Goal: Transaction & Acquisition: Purchase product/service

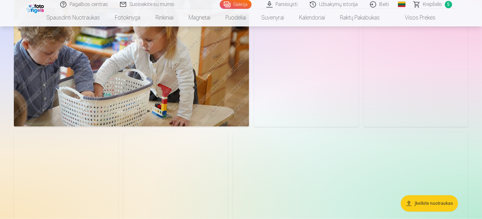
scroll to position [944, 0]
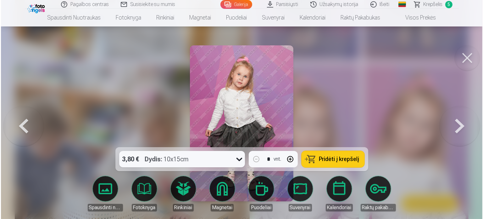
scroll to position [946, 0]
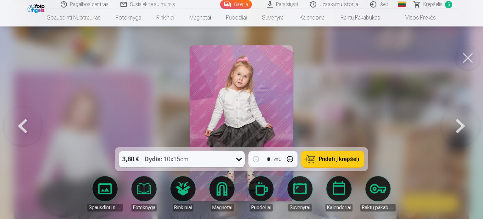
click at [337, 161] on span "Pridėti į krepšelį" at bounding box center [339, 159] width 40 height 6
click at [469, 63] on button at bounding box center [467, 57] width 25 height 25
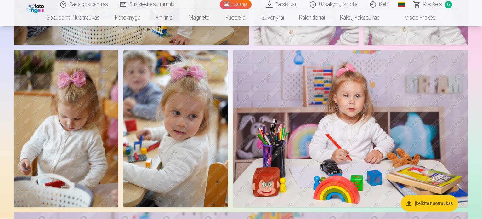
scroll to position [1164, 0]
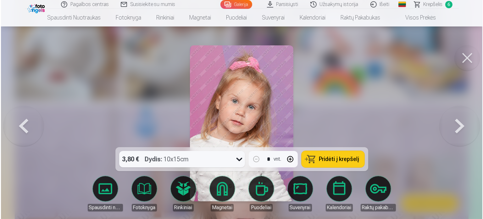
scroll to position [1230, 0]
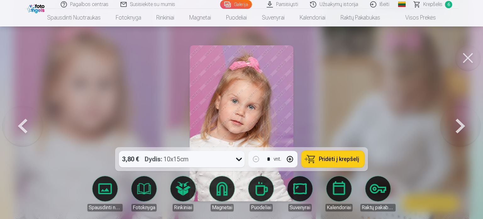
click at [328, 157] on span "Pridėti į krepšelį" at bounding box center [339, 159] width 40 height 6
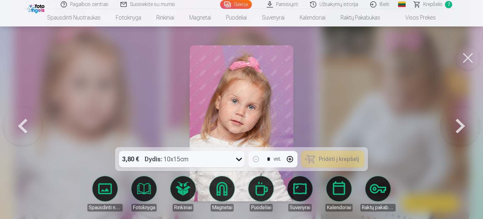
click at [473, 57] on button at bounding box center [467, 57] width 25 height 25
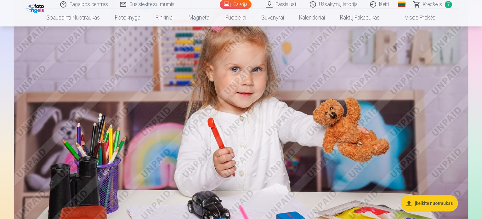
scroll to position [1447, 0]
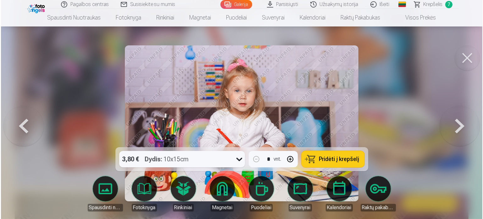
scroll to position [1451, 0]
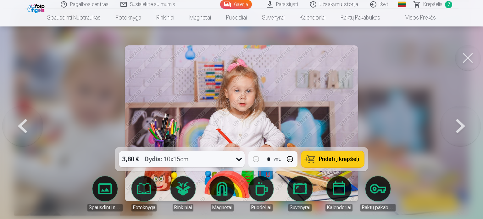
click at [315, 159] on button "Pridėti į krepšelį" at bounding box center [332, 159] width 63 height 16
click at [474, 59] on button at bounding box center [467, 57] width 25 height 25
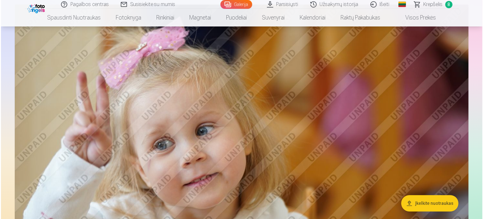
scroll to position [1667, 0]
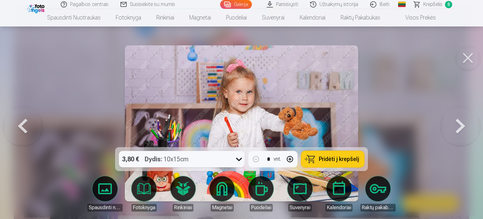
click at [329, 161] on span "Pridėti į krepšelį" at bounding box center [339, 159] width 40 height 6
click at [462, 59] on button at bounding box center [467, 57] width 25 height 25
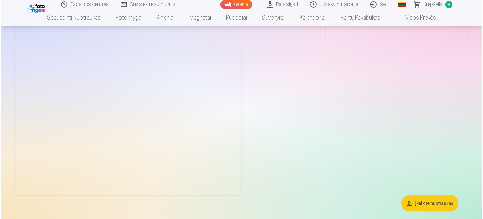
scroll to position [2291, 0]
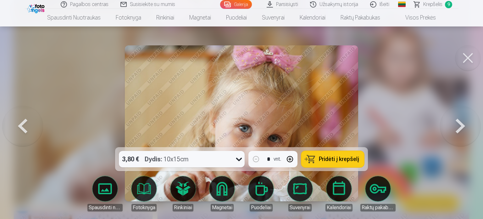
click at [345, 163] on button "Pridėti į krepšelį" at bounding box center [332, 159] width 63 height 16
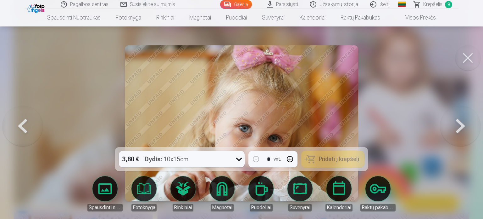
click at [473, 57] on button at bounding box center [467, 57] width 25 height 25
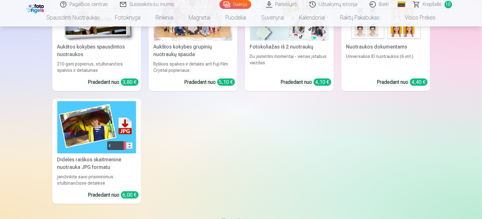
scroll to position [2566, 0]
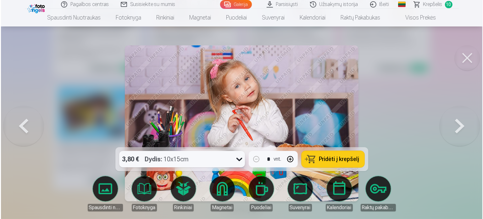
scroll to position [2574, 0]
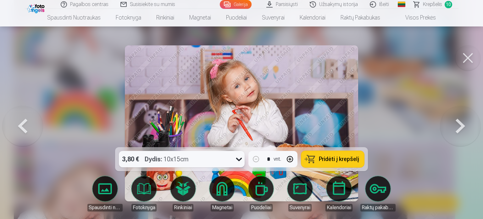
click at [331, 157] on span "Pridėti į krepšelį" at bounding box center [339, 159] width 40 height 6
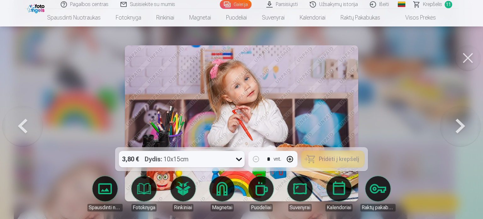
click at [462, 62] on button at bounding box center [467, 57] width 25 height 25
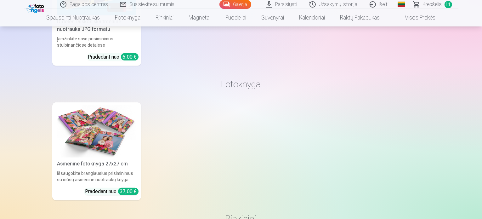
scroll to position [2629, 0]
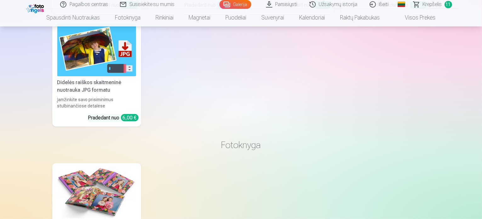
click at [430, 7] on span "Krepšelis" at bounding box center [431, 5] width 19 height 8
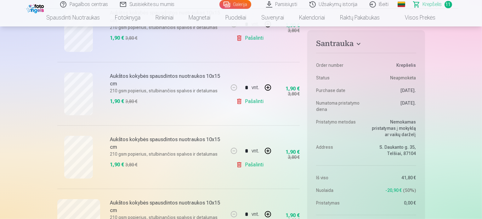
scroll to position [346, 0]
click at [240, 103] on link "Pašalinti" at bounding box center [251, 101] width 30 height 13
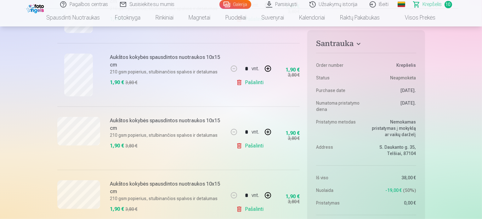
scroll to position [472, 0]
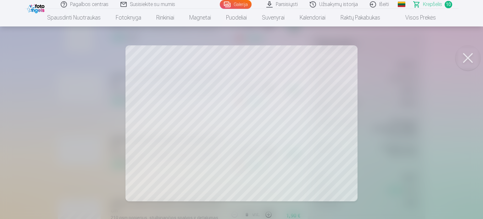
click at [467, 56] on button at bounding box center [467, 57] width 25 height 25
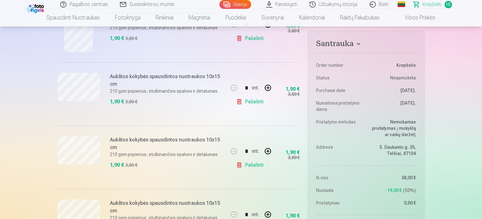
click at [248, 102] on link "Pašalinti" at bounding box center [251, 101] width 30 height 13
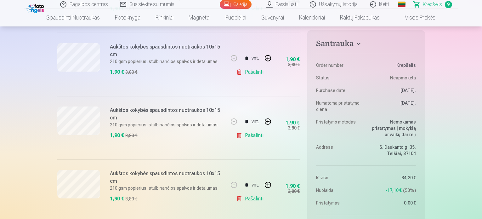
scroll to position [315, 0]
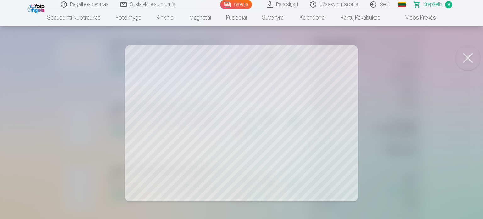
click at [471, 58] on button at bounding box center [467, 57] width 25 height 25
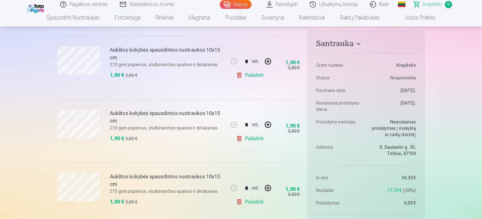
scroll to position [535, 0]
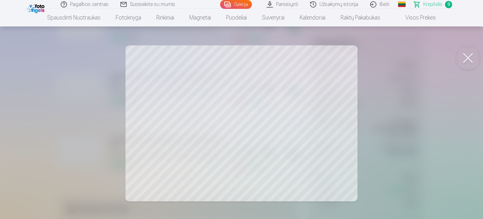
click at [477, 52] on button at bounding box center [467, 57] width 25 height 25
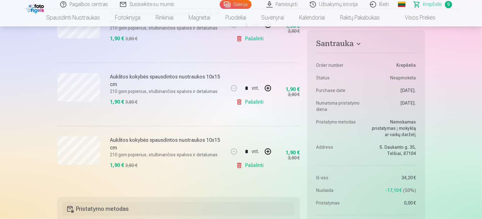
click at [258, 166] on link "Pašalinti" at bounding box center [251, 165] width 30 height 13
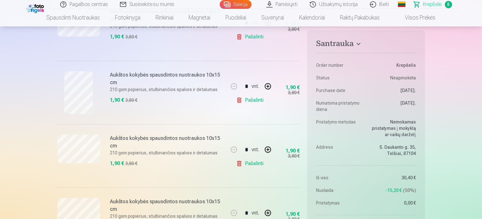
scroll to position [0, 0]
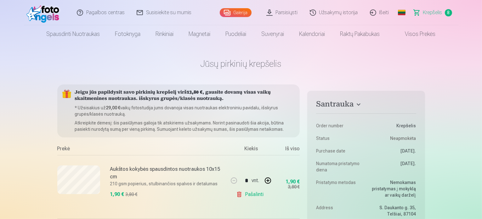
click at [250, 196] on link "Pašalinti" at bounding box center [251, 194] width 30 height 13
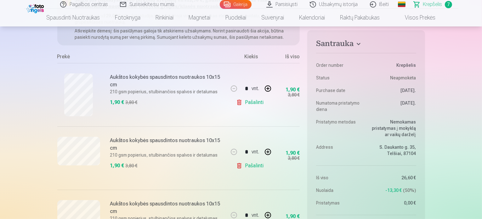
scroll to position [94, 0]
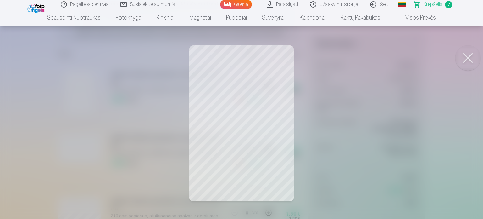
click at [473, 62] on button at bounding box center [467, 57] width 25 height 25
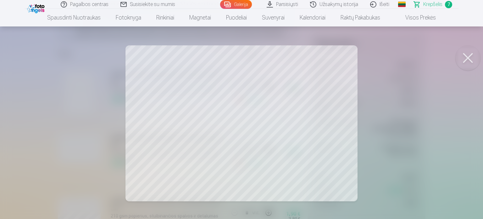
click at [472, 60] on button at bounding box center [467, 57] width 25 height 25
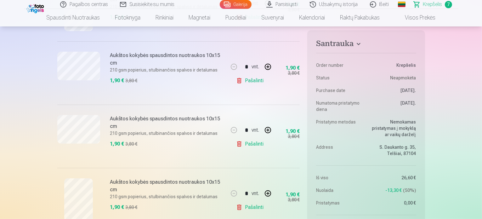
scroll to position [189, 0]
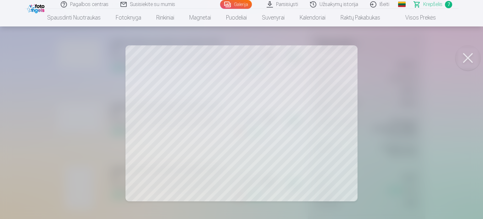
drag, startPoint x: 468, startPoint y: 61, endPoint x: 453, endPoint y: 70, distance: 17.8
click at [468, 61] on button at bounding box center [467, 57] width 25 height 25
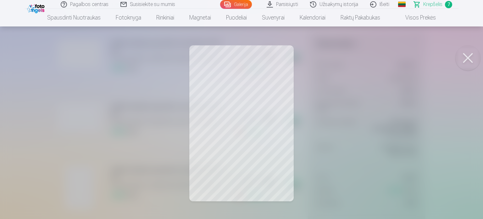
drag, startPoint x: 471, startPoint y: 58, endPoint x: 467, endPoint y: 62, distance: 5.8
click at [471, 58] on button at bounding box center [467, 57] width 25 height 25
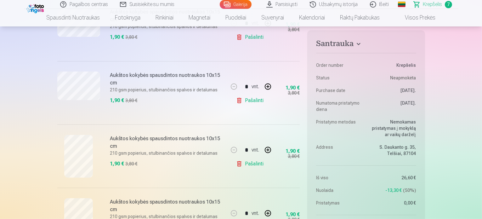
scroll to position [283, 0]
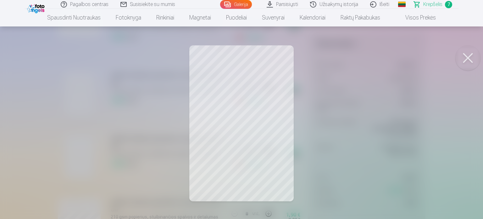
click at [464, 52] on button at bounding box center [467, 57] width 25 height 25
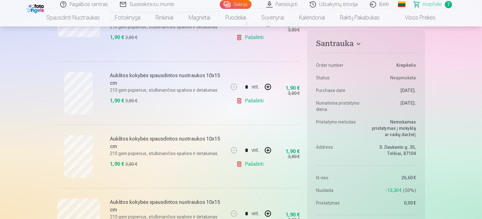
click at [257, 164] on link "Pašalinti" at bounding box center [251, 164] width 30 height 13
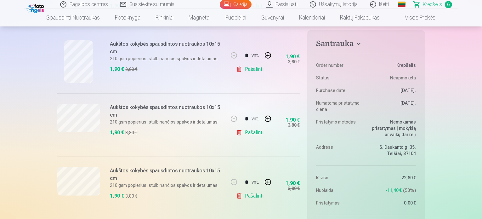
scroll to position [377, 0]
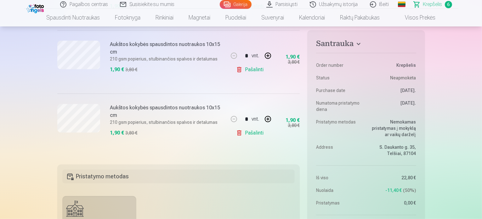
click at [260, 134] on link "Pašalinti" at bounding box center [251, 132] width 30 height 13
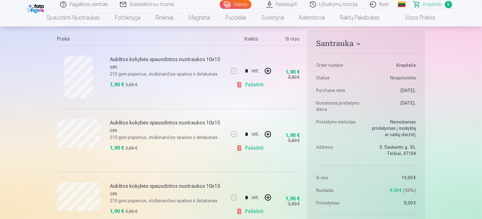
scroll to position [31, 0]
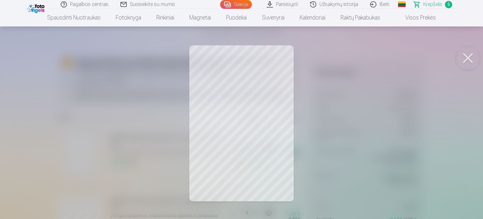
click at [471, 48] on button at bounding box center [467, 57] width 25 height 25
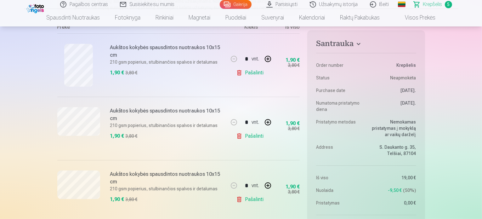
scroll to position [126, 0]
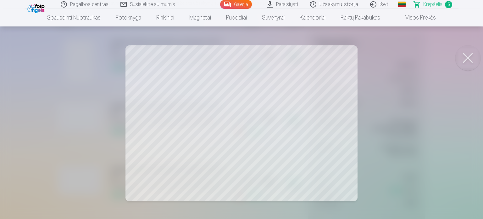
drag, startPoint x: 459, startPoint y: 63, endPoint x: 186, endPoint y: 141, distance: 283.9
click at [459, 63] on button at bounding box center [467, 57] width 25 height 25
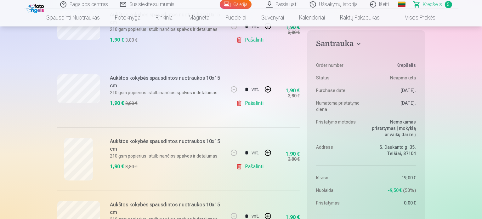
scroll to position [220, 0]
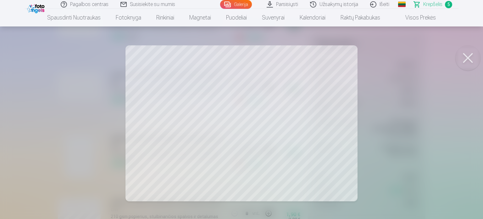
click at [465, 56] on button at bounding box center [467, 57] width 25 height 25
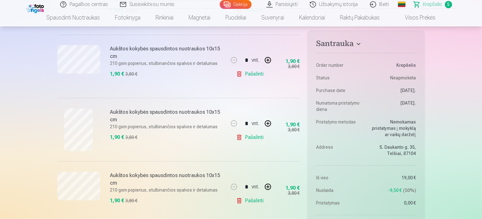
scroll to position [283, 0]
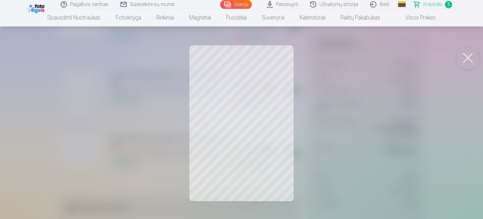
click at [476, 58] on button at bounding box center [467, 57] width 25 height 25
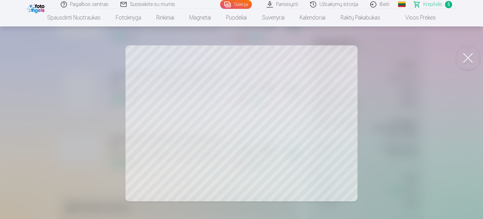
click at [479, 61] on button at bounding box center [467, 57] width 25 height 25
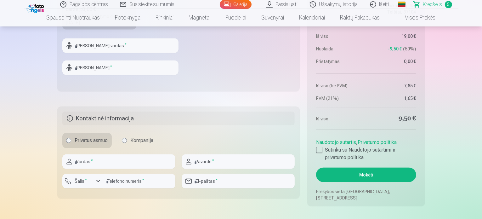
scroll to position [566, 0]
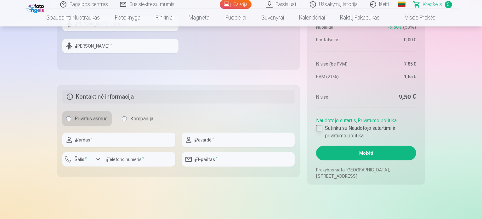
click at [321, 125] on div at bounding box center [319, 128] width 6 height 6
click at [365, 154] on button "Mokėti" at bounding box center [366, 153] width 100 height 14
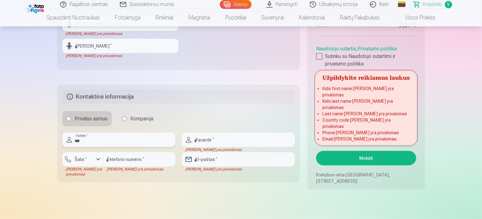
type input "******"
type input "**********"
type input "*********"
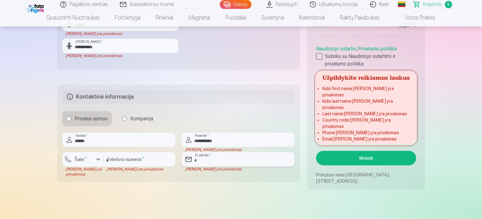
type input "**********"
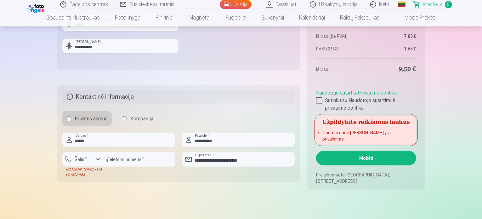
click at [359, 158] on button "Mokėti" at bounding box center [366, 158] width 100 height 14
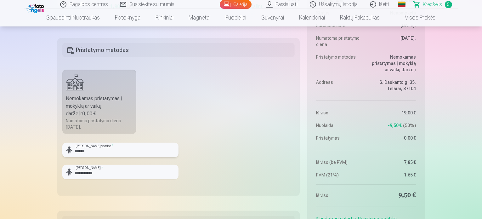
drag, startPoint x: 91, startPoint y: 151, endPoint x: 67, endPoint y: 152, distance: 24.2
click at [67, 152] on div "****** Vaiko vardas *" at bounding box center [120, 149] width 116 height 14
type input "*****"
click at [103, 175] on input "**********" at bounding box center [120, 171] width 116 height 14
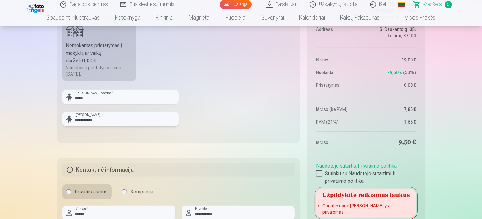
scroll to position [535, 0]
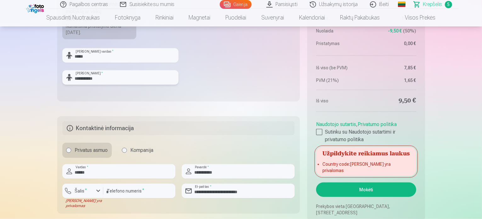
type input "**********"
click at [391, 190] on button "Mokėti" at bounding box center [366, 189] width 100 height 14
click at [130, 149] on label "Kompanija" at bounding box center [137, 149] width 39 height 15
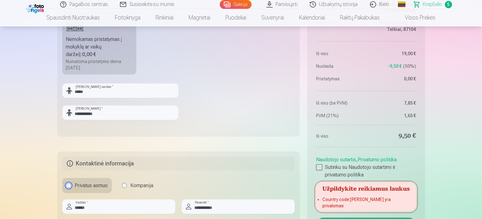
scroll to position [566, 0]
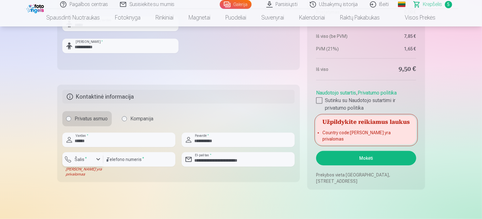
click at [84, 157] on label "Šalis *" at bounding box center [80, 159] width 17 height 6
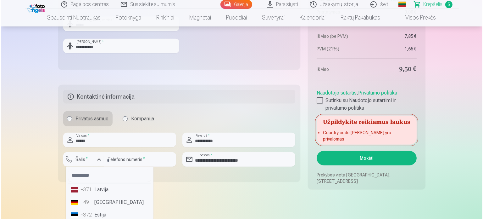
scroll to position [31, 0]
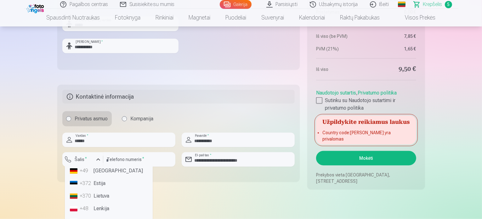
click at [94, 193] on li "+370 Lietuva" at bounding box center [108, 195] width 83 height 13
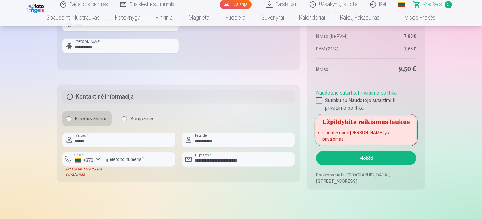
click at [338, 158] on button "Mokėti" at bounding box center [366, 158] width 100 height 14
